Goal: Task Accomplishment & Management: Complete application form

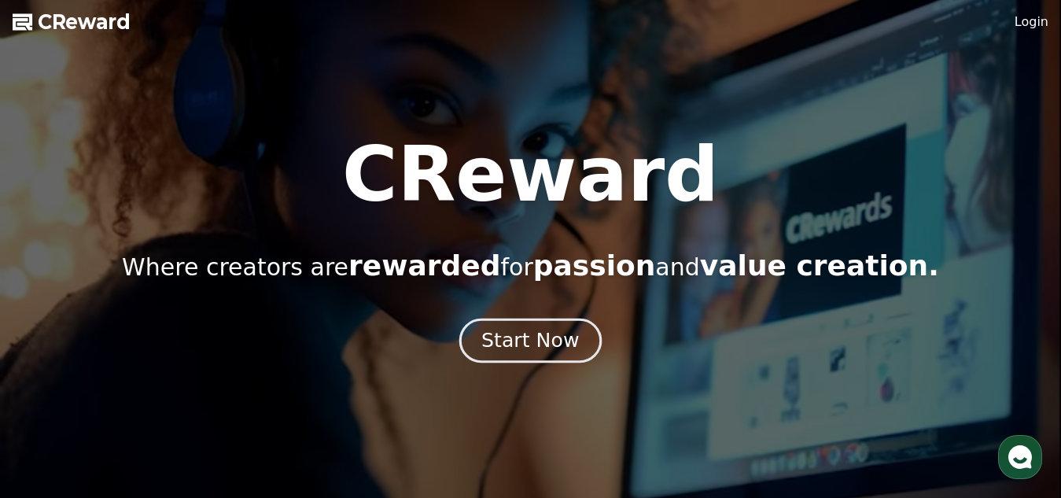
click at [519, 335] on div "Start Now" at bounding box center [531, 340] width 98 height 27
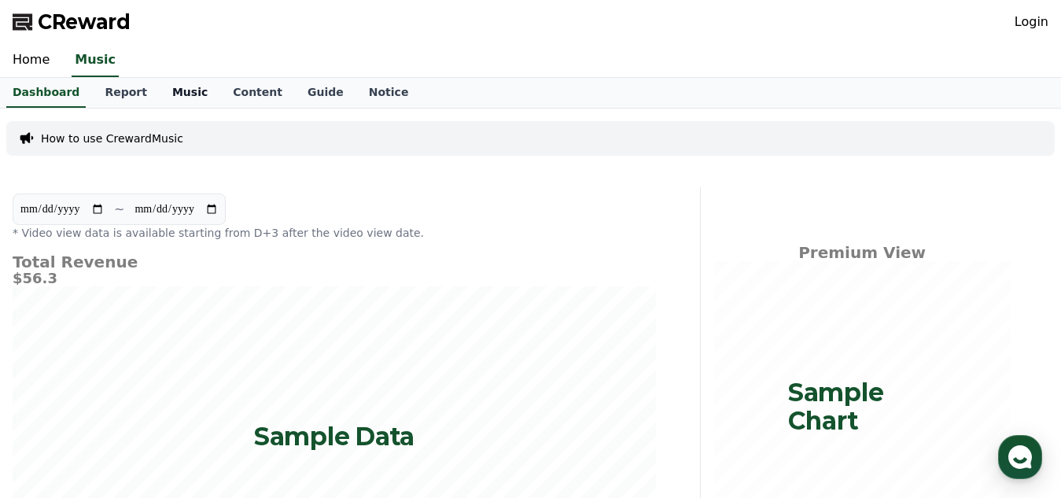
click at [163, 86] on link "Music" at bounding box center [190, 93] width 61 height 30
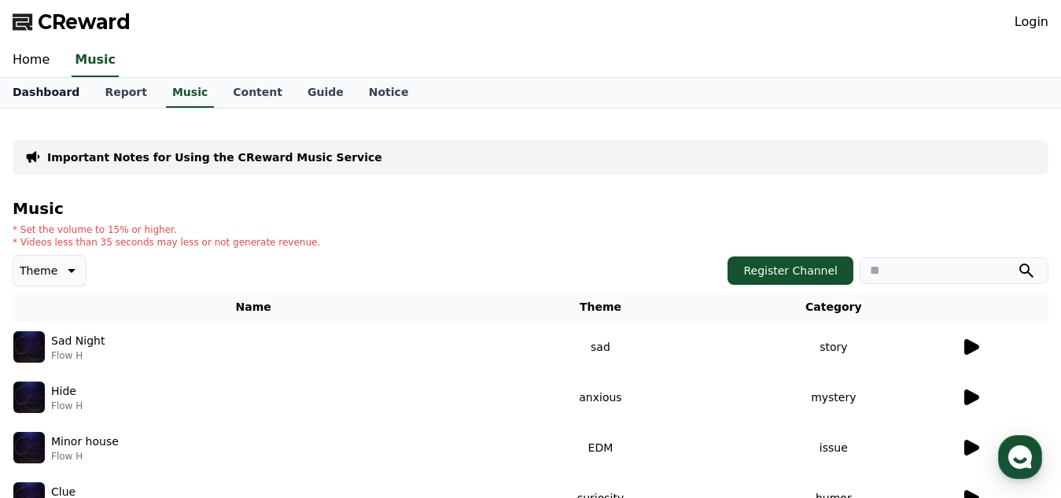
click at [74, 91] on link "Dashboard" at bounding box center [46, 93] width 92 height 30
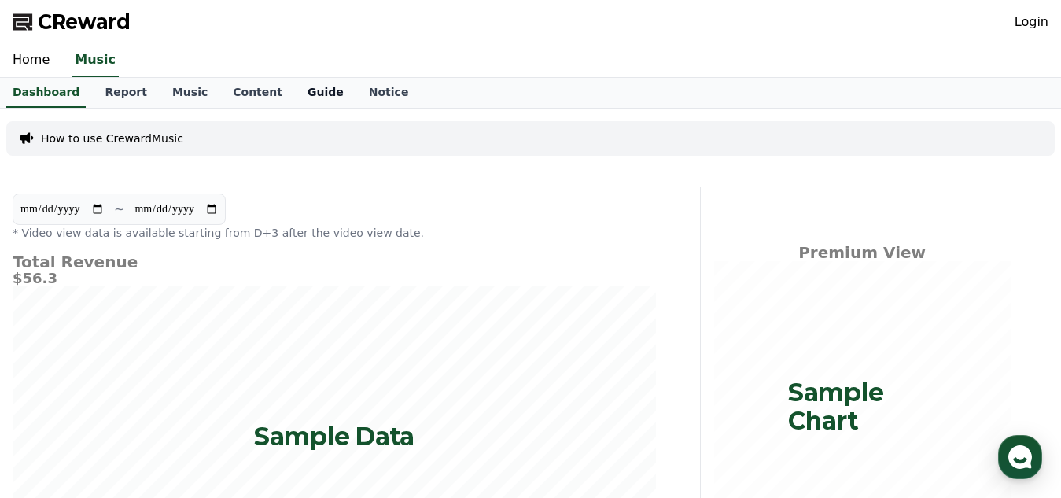
click at [295, 95] on link "Guide" at bounding box center [325, 93] width 61 height 30
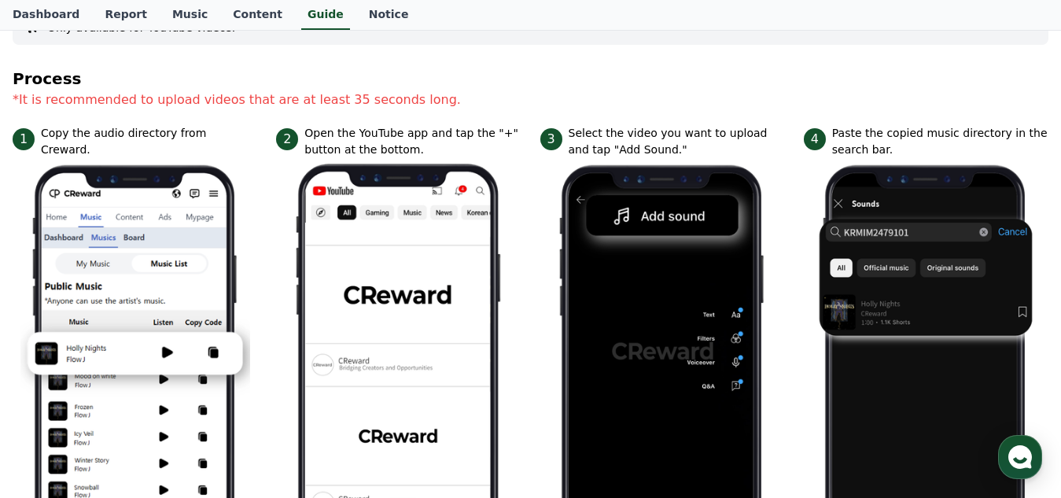
scroll to position [185, 0]
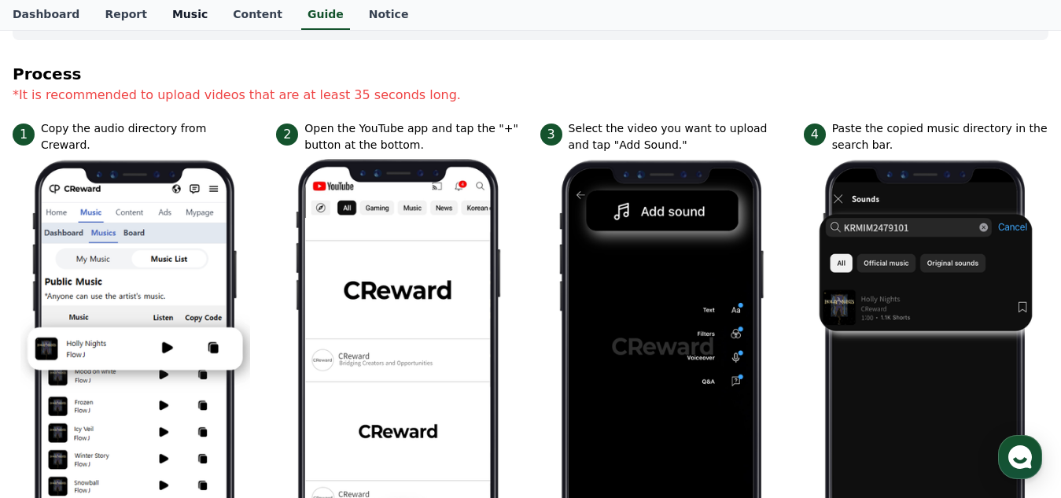
click at [175, 11] on link "Music" at bounding box center [190, 15] width 61 height 30
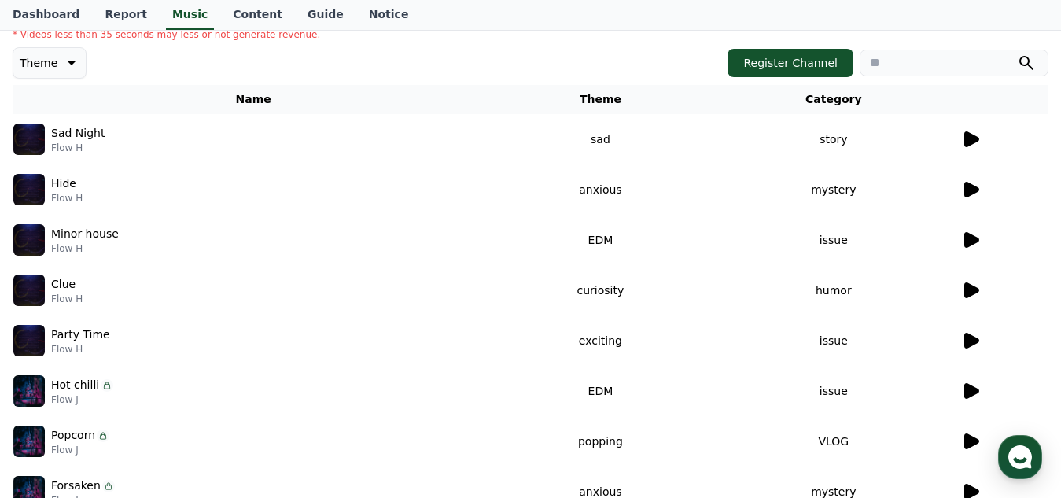
scroll to position [202, 0]
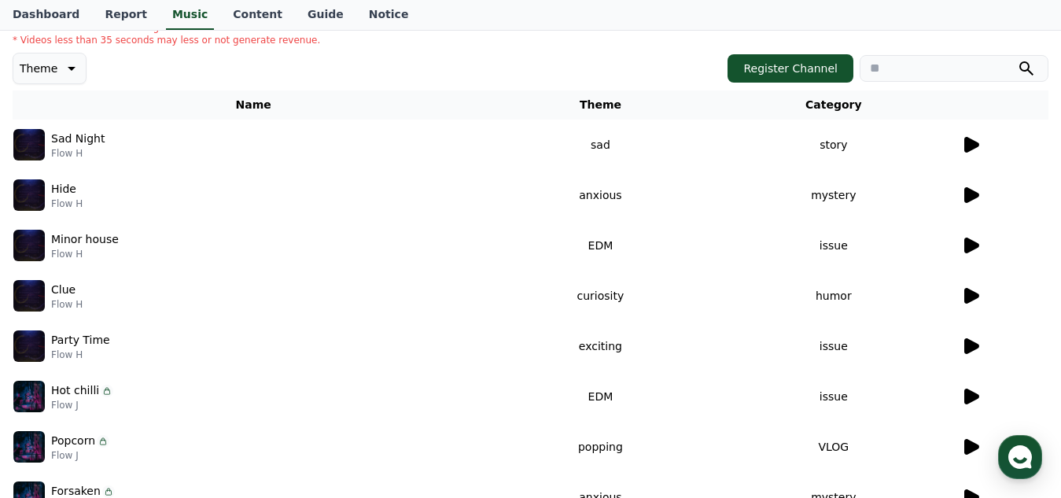
click at [972, 197] on icon at bounding box center [972, 195] width 15 height 16
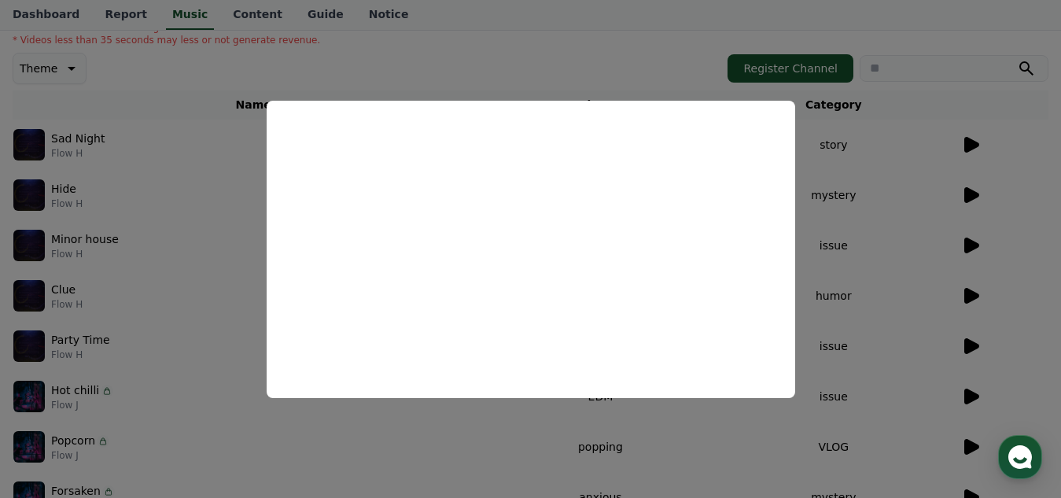
click at [209, 241] on button "close modal" at bounding box center [530, 249] width 1061 height 498
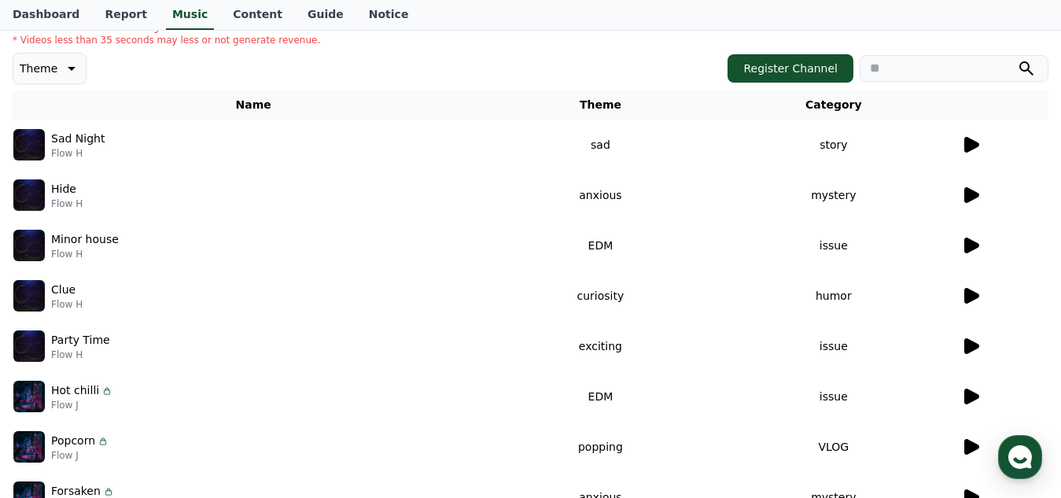
drag, startPoint x: 549, startPoint y: 190, endPoint x: 273, endPoint y: 222, distance: 278.1
click at [273, 222] on td "Minor house Flow H" at bounding box center [254, 245] width 482 height 50
click at [190, 183] on div "Hide Flow H" at bounding box center [253, 194] width 480 height 31
click at [42, 194] on img at bounding box center [28, 194] width 31 height 31
click at [308, 13] on link "Guide" at bounding box center [325, 15] width 61 height 30
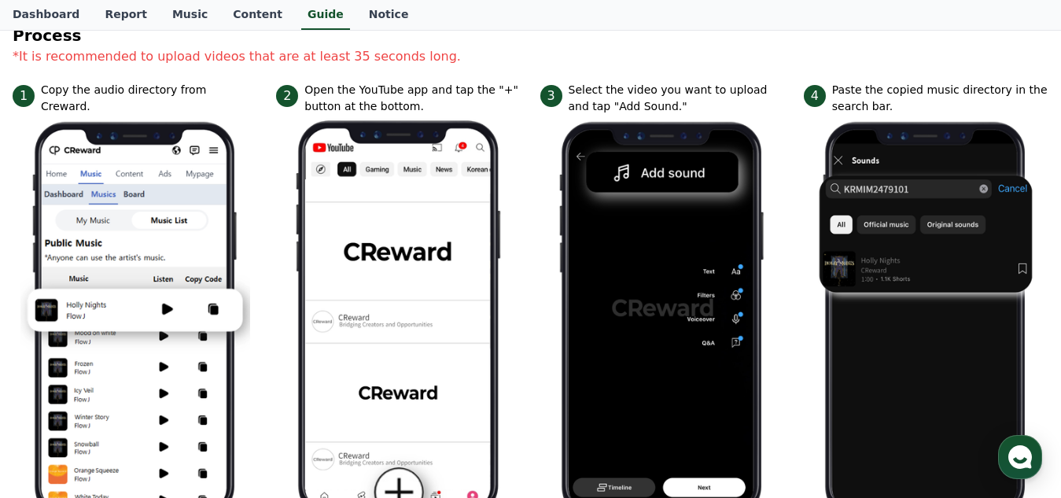
scroll to position [223, 0]
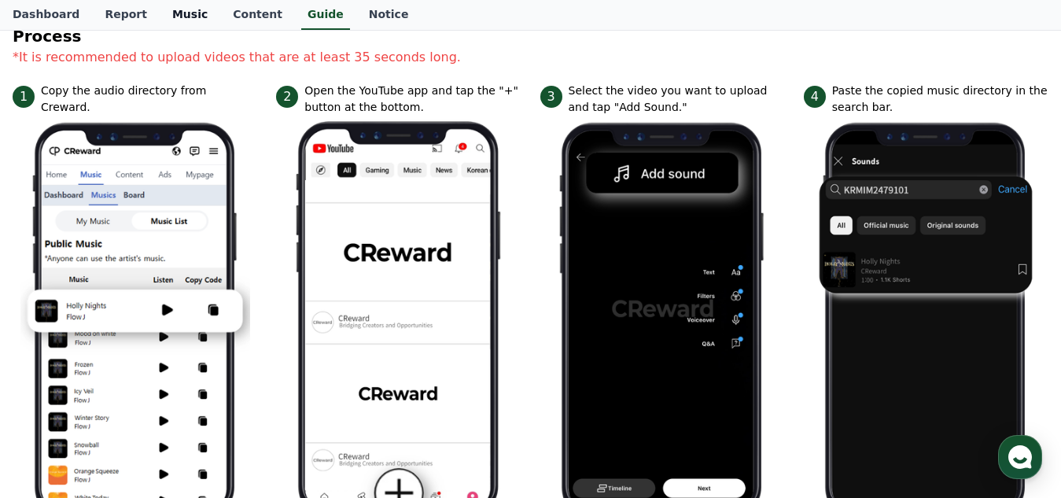
click at [179, 15] on link "Music" at bounding box center [190, 15] width 61 height 30
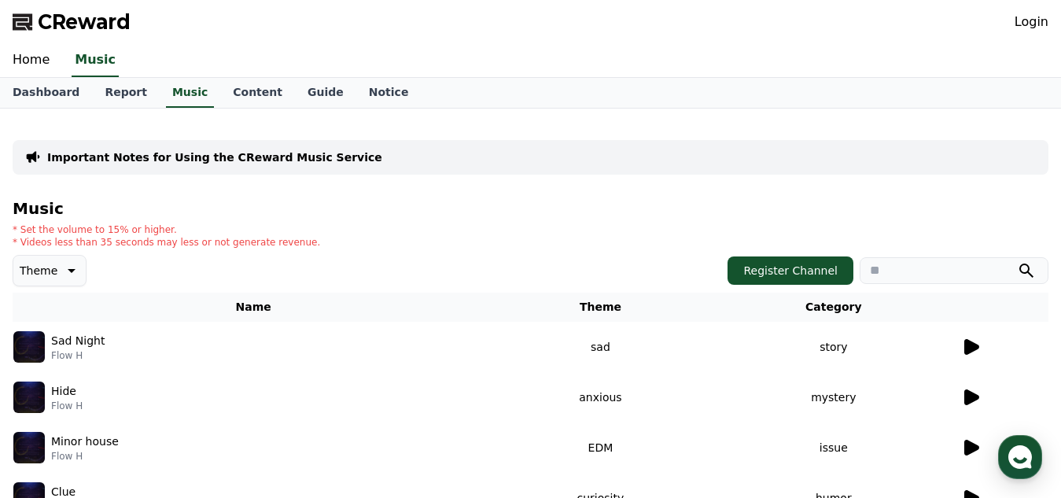
click at [373, 332] on div "Sad Night Flow H" at bounding box center [253, 346] width 480 height 31
click at [317, 391] on div "Hide Flow H" at bounding box center [253, 397] width 480 height 31
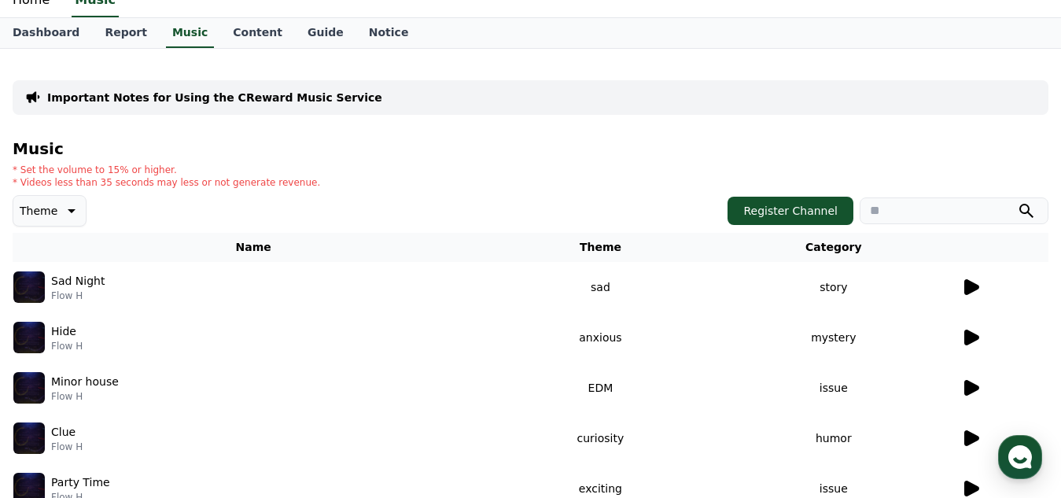
scroll to position [61, 0]
click at [759, 202] on button "Register Channel" at bounding box center [791, 210] width 126 height 28
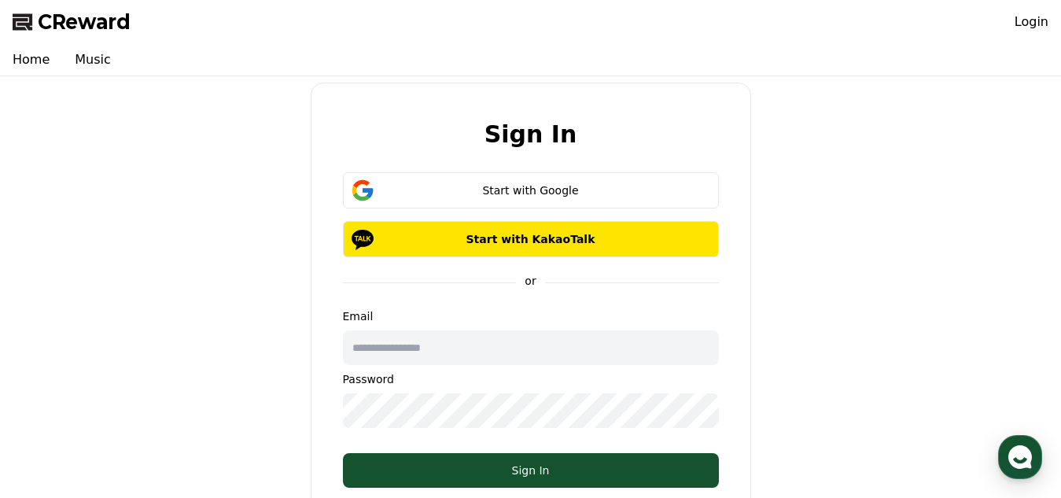
click at [561, 351] on input "text" at bounding box center [531, 347] width 376 height 35
type input "**********"
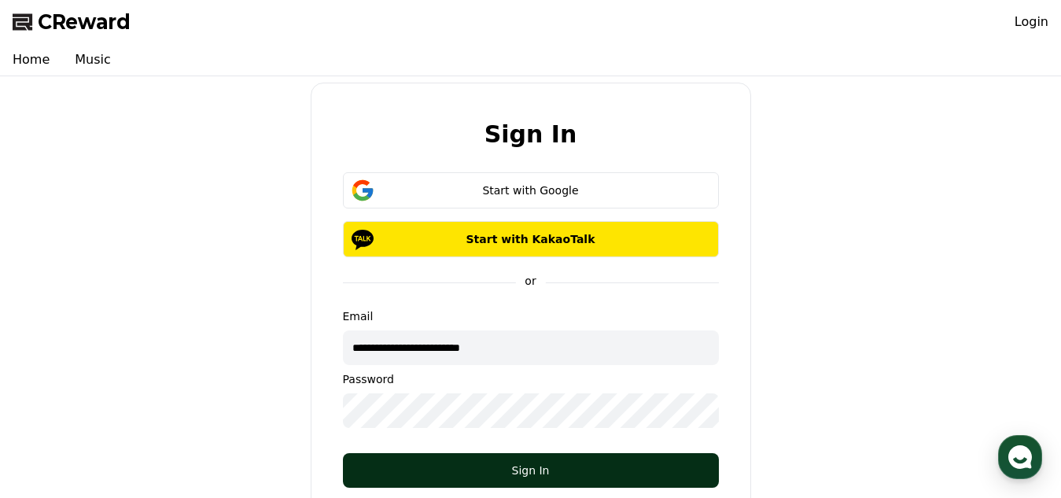
click at [526, 462] on button "Sign In" at bounding box center [531, 470] width 376 height 35
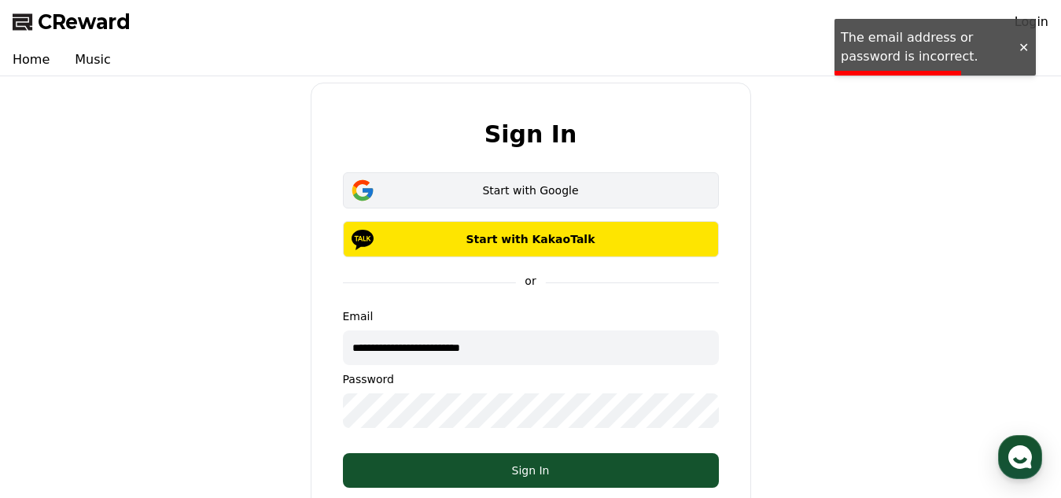
click at [578, 190] on div "Start with Google" at bounding box center [531, 191] width 330 height 16
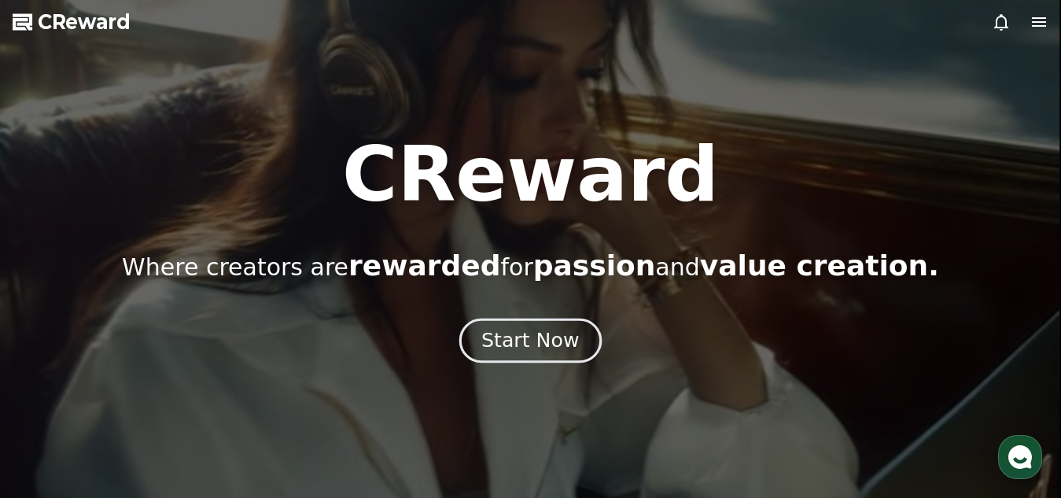
click at [530, 339] on div "Start Now" at bounding box center [531, 340] width 98 height 27
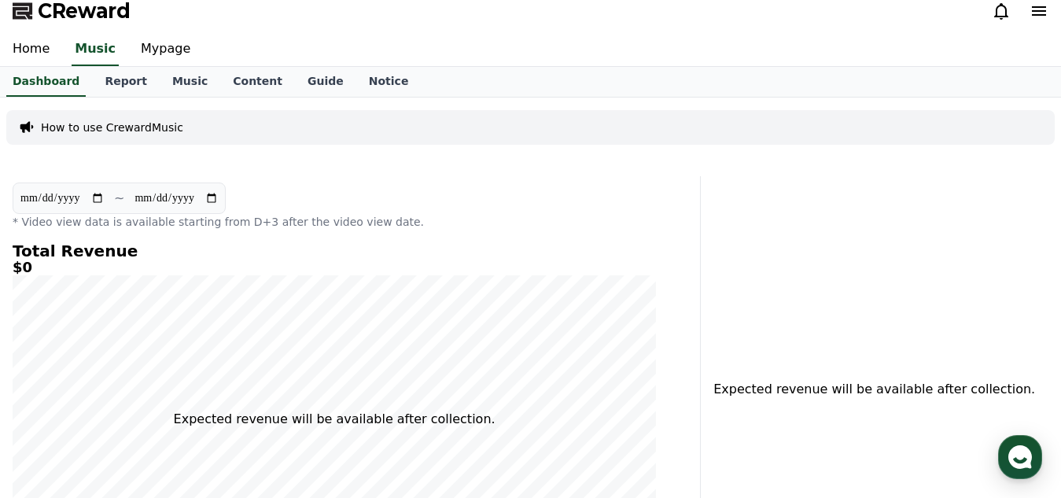
scroll to position [10, 0]
click at [220, 77] on link "Content" at bounding box center [257, 83] width 75 height 30
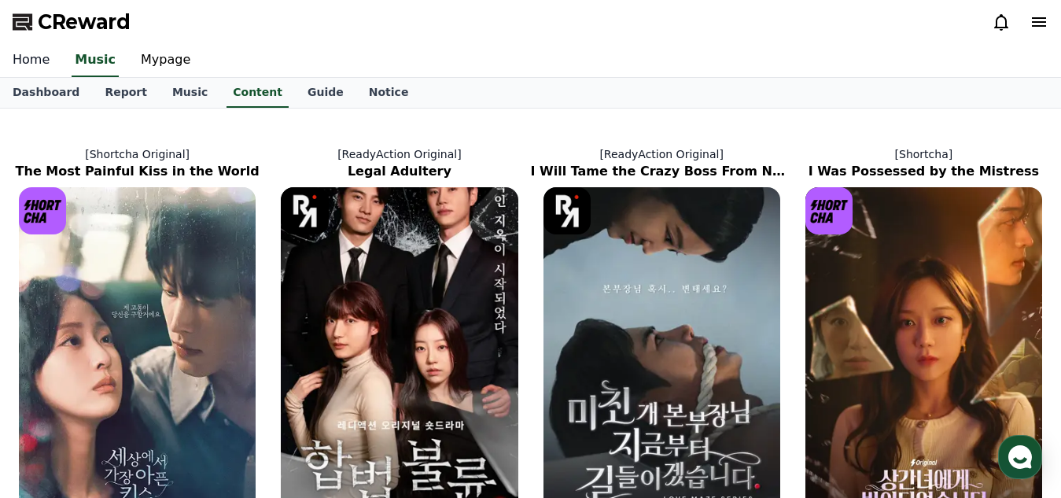
click at [35, 59] on link "Home" at bounding box center [31, 60] width 62 height 33
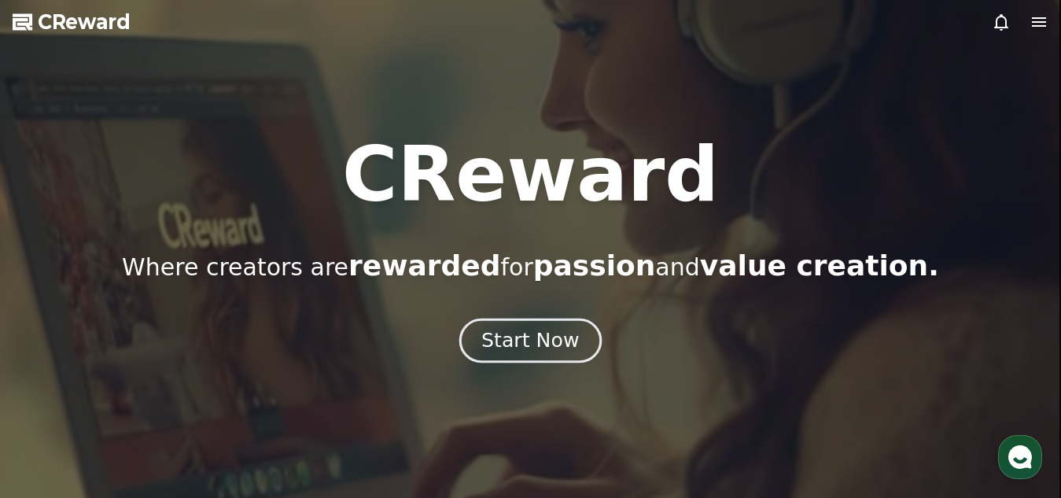
click at [506, 327] on button "Start Now" at bounding box center [531, 340] width 142 height 45
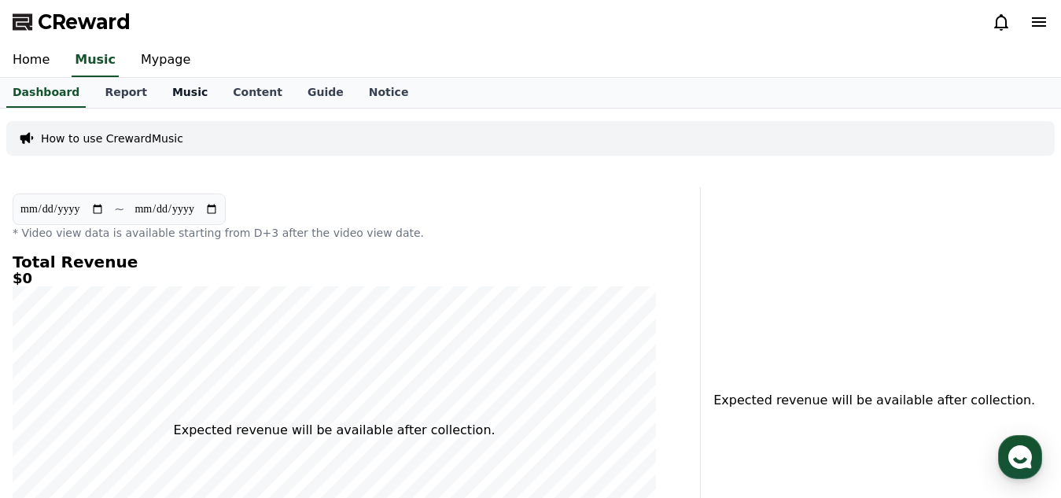
click at [173, 84] on link "Music" at bounding box center [190, 93] width 61 height 30
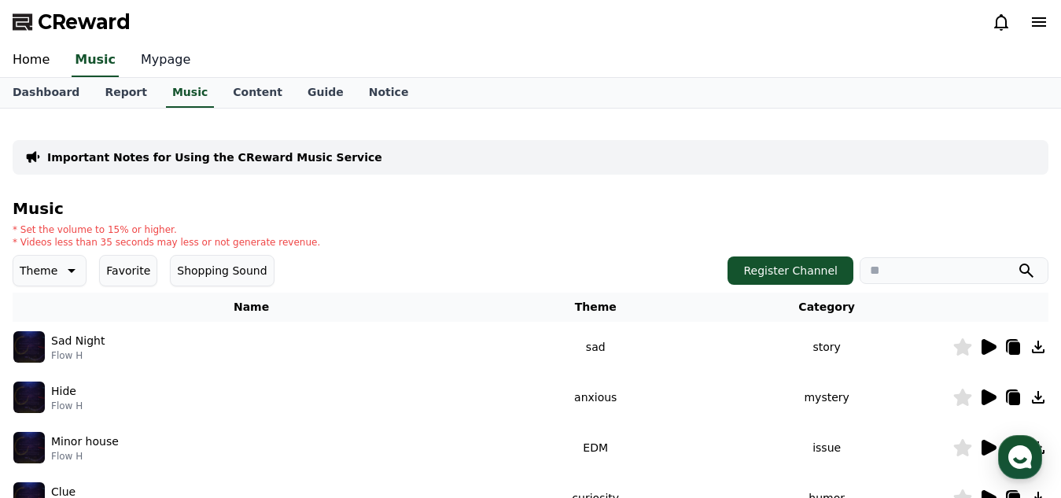
click at [138, 59] on link "Mypage" at bounding box center [165, 60] width 75 height 33
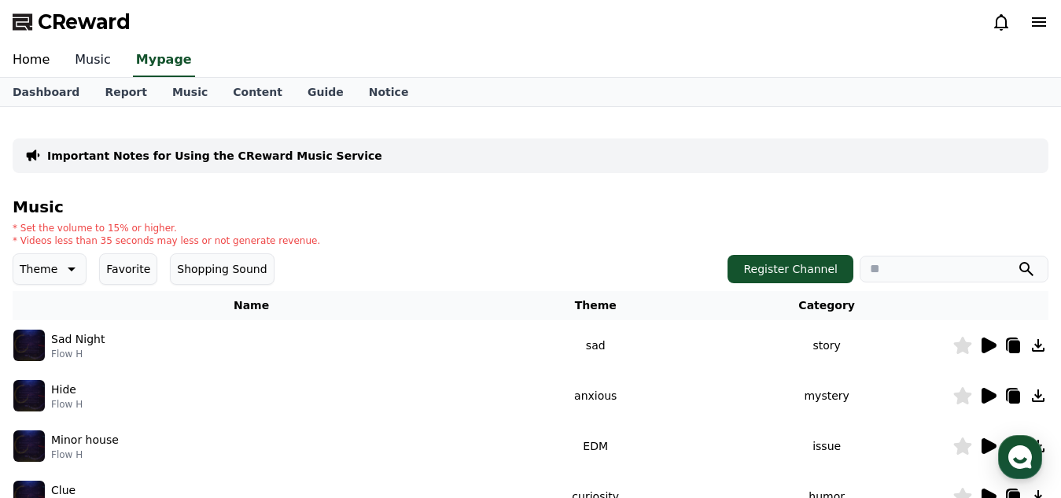
select select "**********"
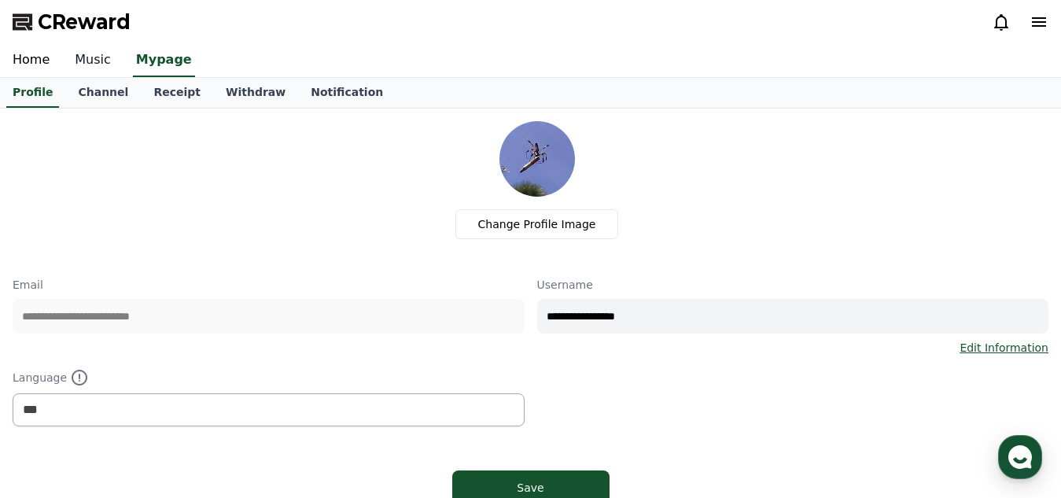
click at [91, 59] on link "Music" at bounding box center [92, 60] width 61 height 33
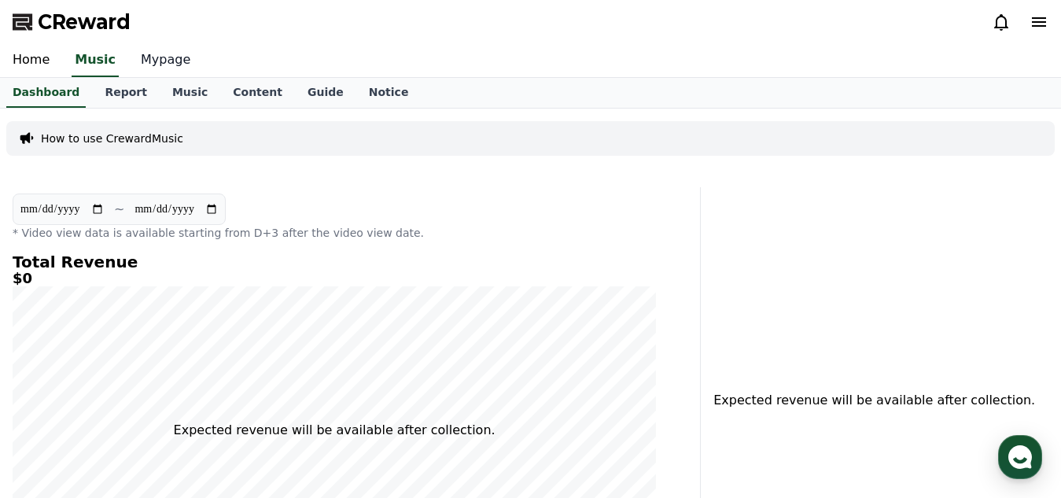
click at [138, 62] on link "Mypage" at bounding box center [165, 60] width 75 height 33
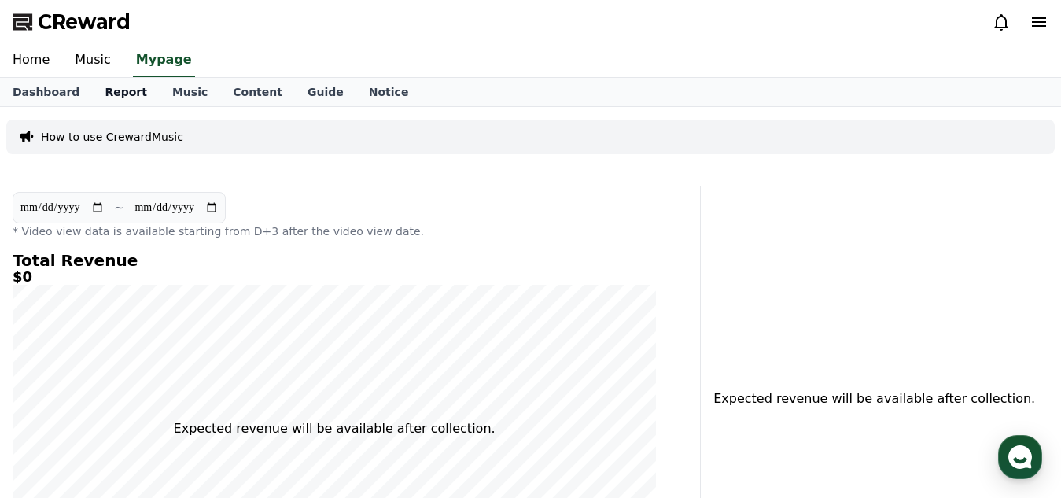
select select "**********"
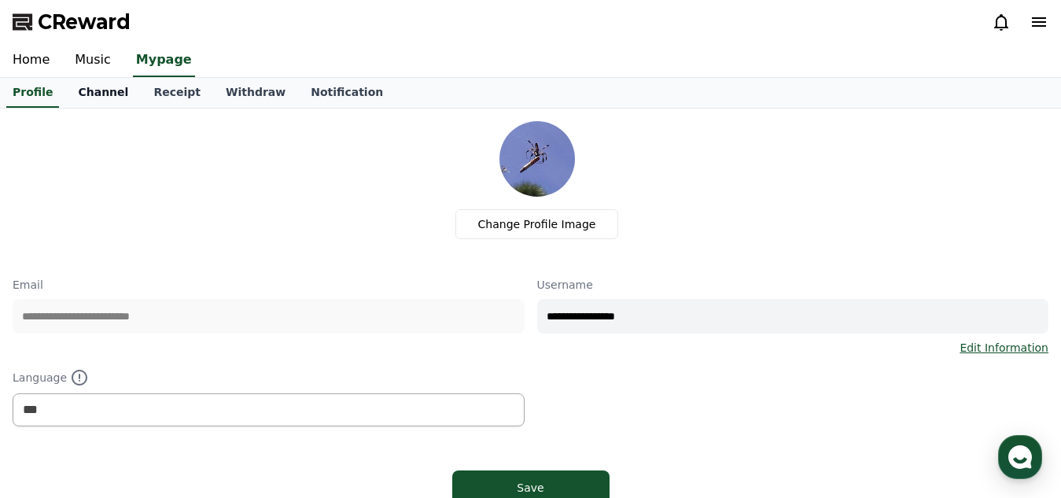
click at [115, 87] on link "Channel" at bounding box center [103, 93] width 76 height 30
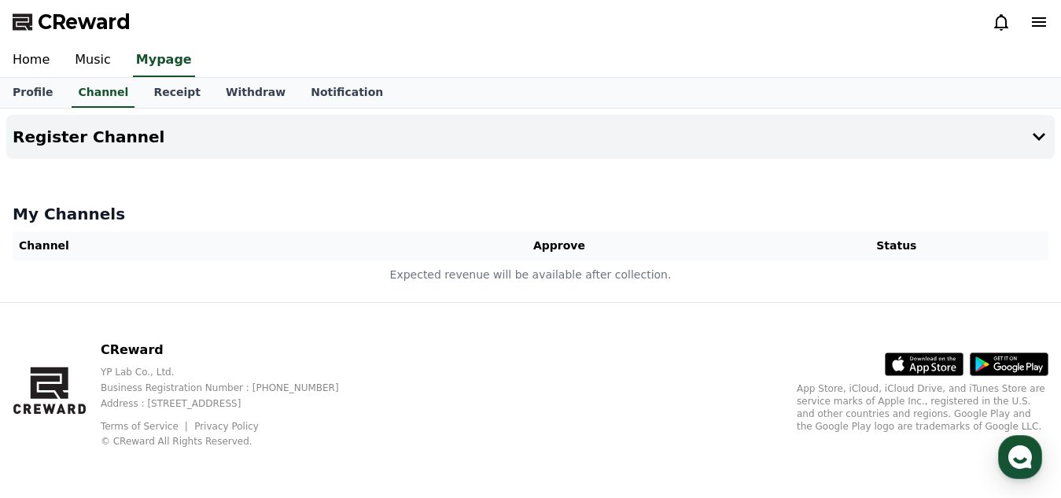
click at [277, 252] on th "Channel" at bounding box center [193, 245] width 361 height 29
click at [269, 140] on button "Register Channel" at bounding box center [530, 137] width 1049 height 44
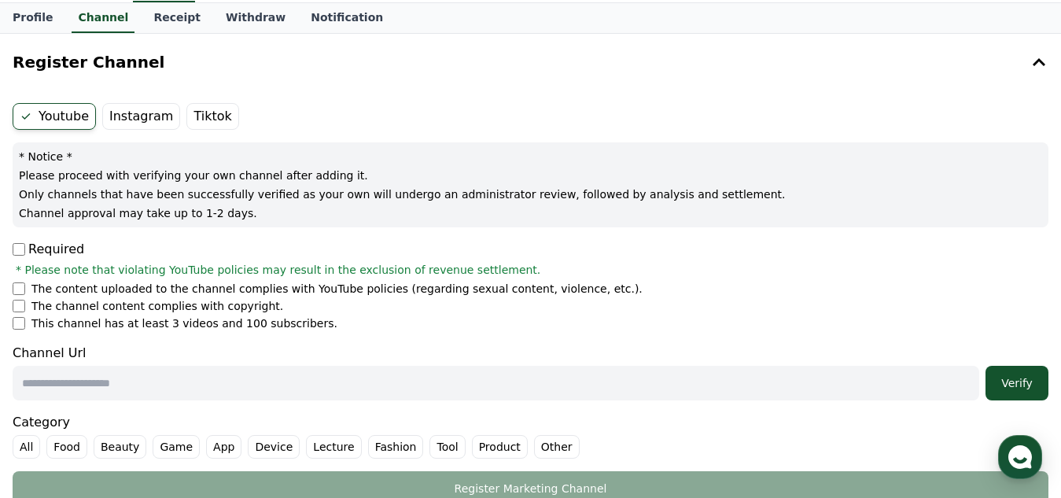
scroll to position [76, 0]
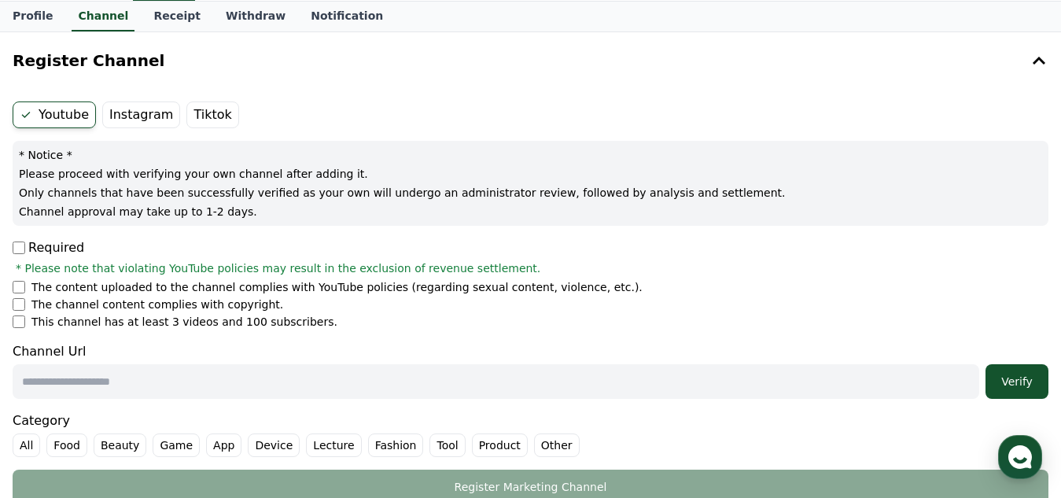
click at [124, 391] on input "text" at bounding box center [496, 381] width 967 height 35
click at [1022, 375] on div "Verify" at bounding box center [1017, 382] width 50 height 16
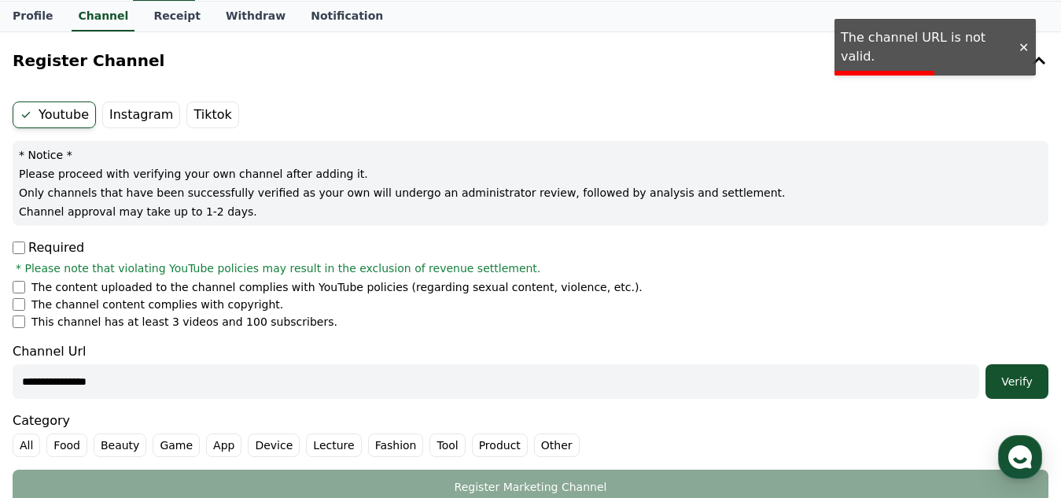
click at [877, 348] on div "**********" at bounding box center [531, 370] width 1036 height 57
click at [861, 364] on div "**********" at bounding box center [531, 370] width 1036 height 57
click at [857, 371] on input "**********" at bounding box center [496, 381] width 967 height 35
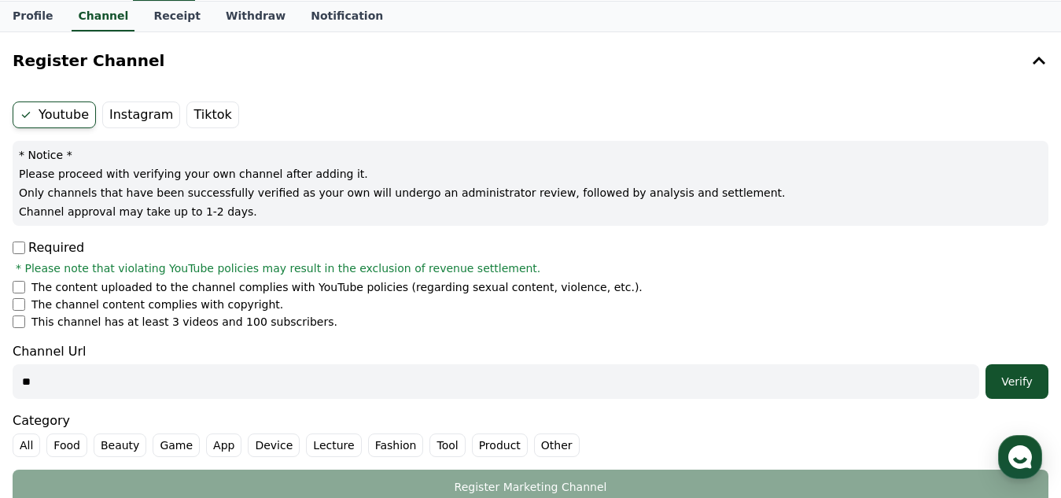
type input "*"
click at [986, 386] on button "Verify" at bounding box center [1017, 381] width 63 height 35
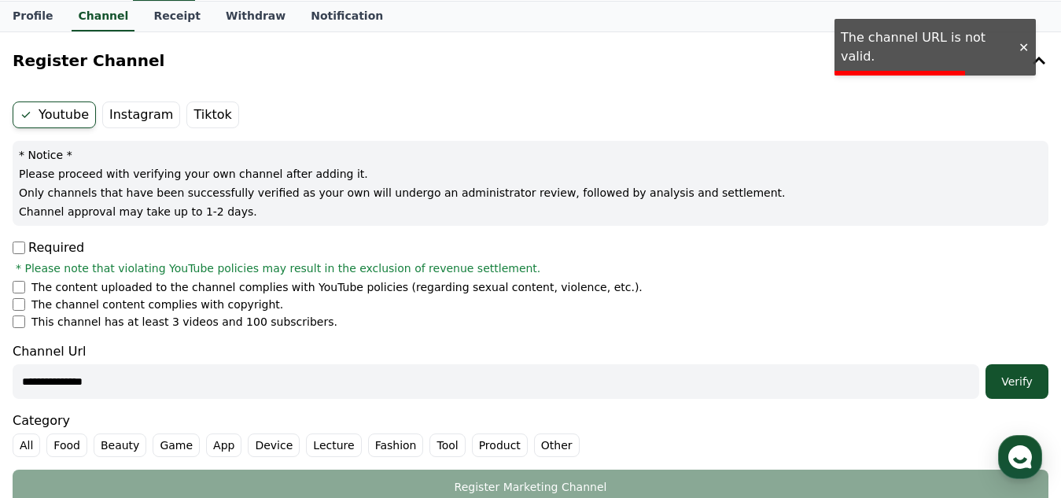
click at [893, 375] on input "**********" at bounding box center [496, 381] width 967 height 35
type input "*"
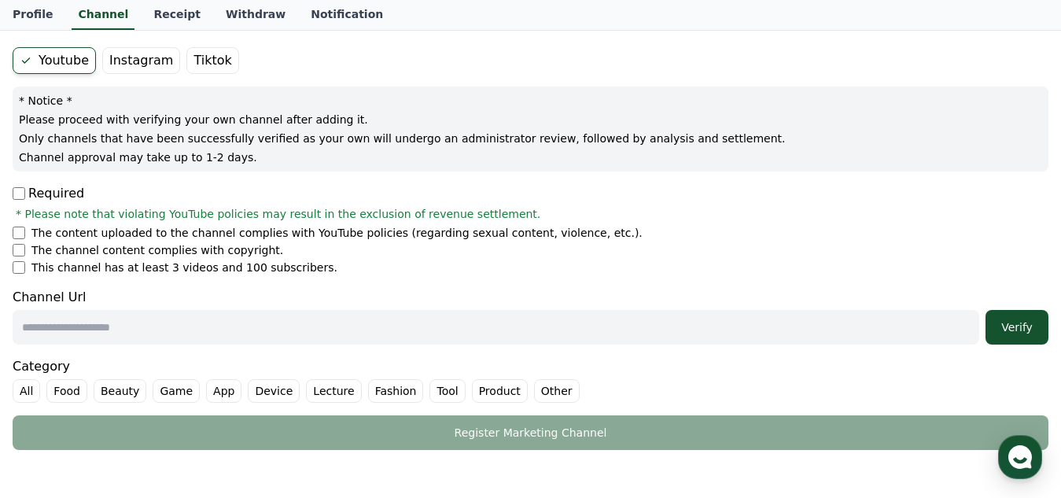
scroll to position [0, 0]
